Goal: Information Seeking & Learning: Learn about a topic

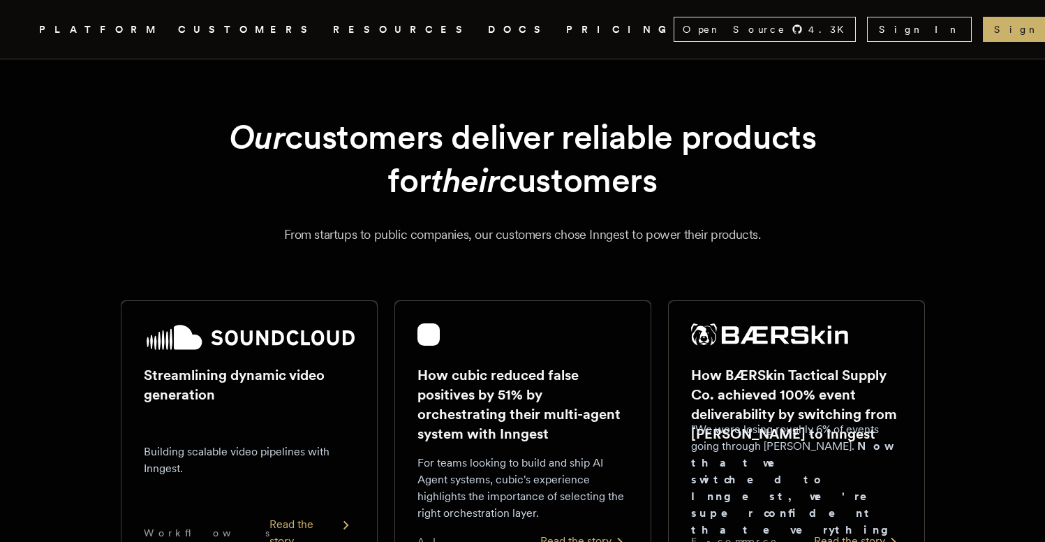
click at [566, 30] on link "PRICING" at bounding box center [620, 29] width 108 height 17
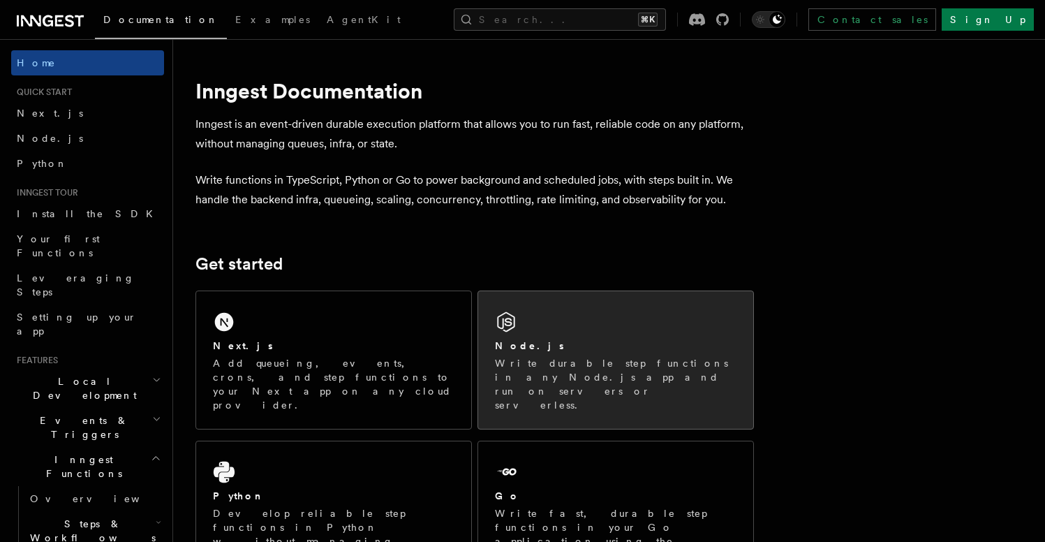
scroll to position [221, 0]
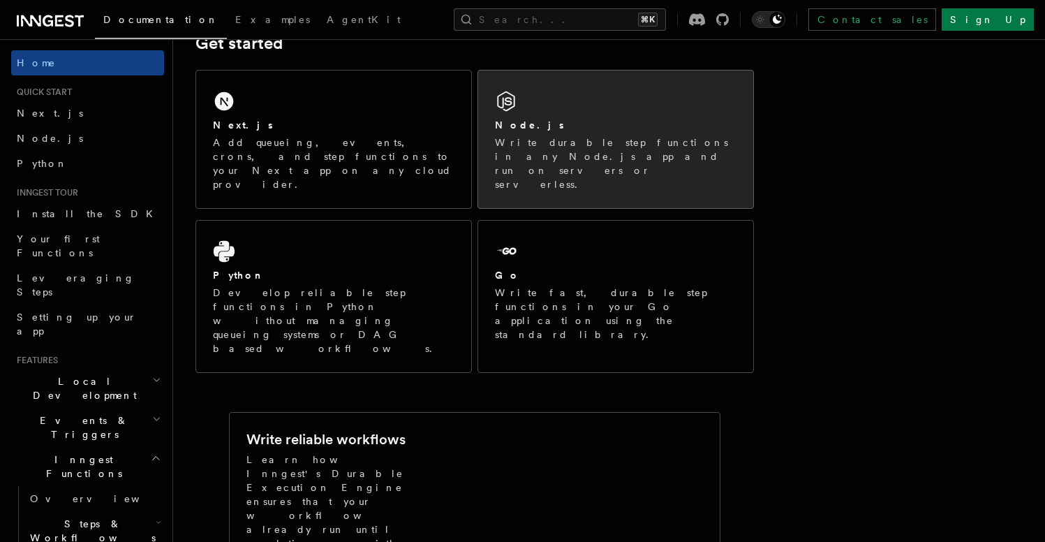
click at [567, 141] on p "Write durable step functions in any Node.js app and run on servers or serverles…" at bounding box center [616, 163] width 242 height 56
